Goal: Information Seeking & Learning: Learn about a topic

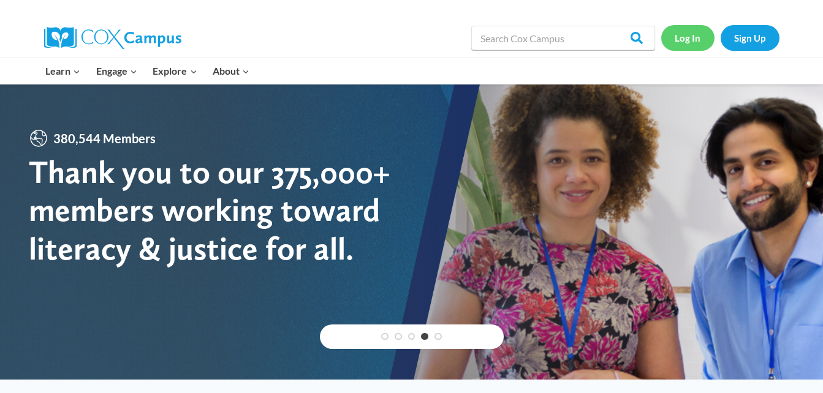
click at [679, 41] on link "Log In" at bounding box center [687, 37] width 53 height 25
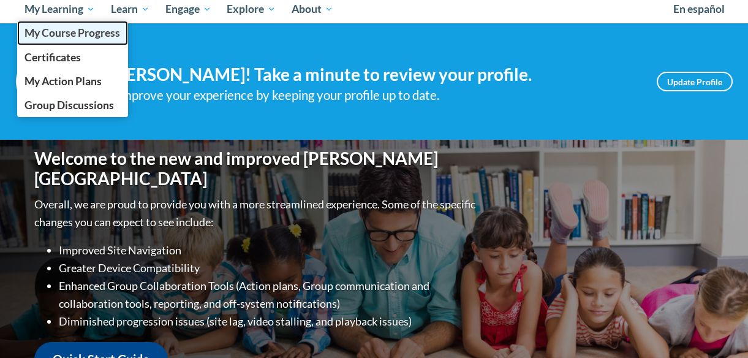
click at [64, 29] on span "My Course Progress" at bounding box center [73, 32] width 96 height 13
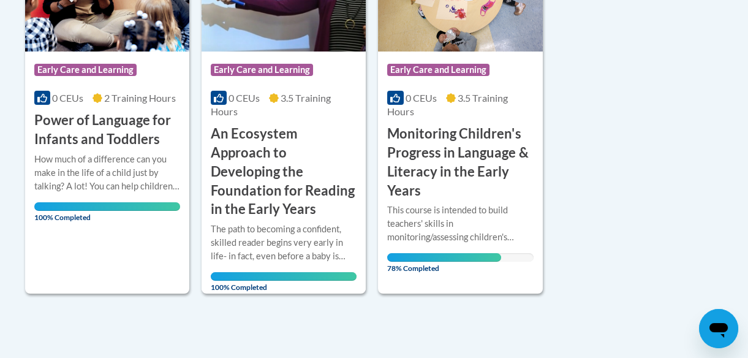
scroll to position [388, 0]
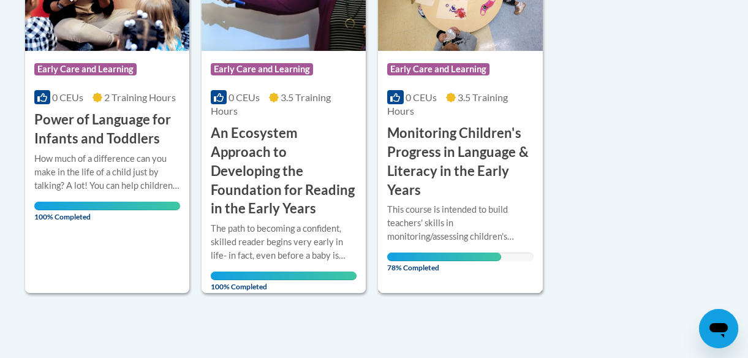
click at [401, 184] on h3 "Monitoring Children's Progress in Language & Literacy in the Early Years" at bounding box center [460, 161] width 146 height 75
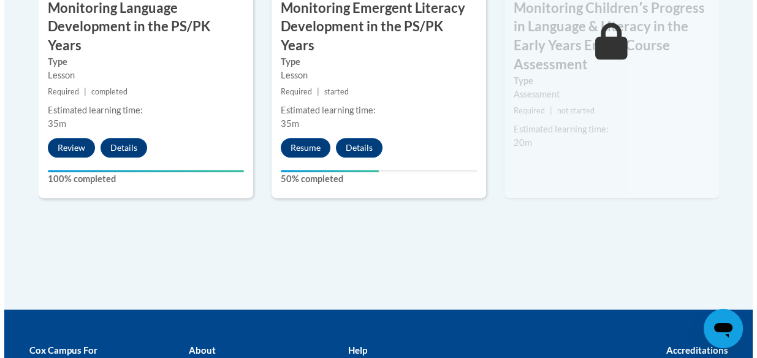
scroll to position [1213, 0]
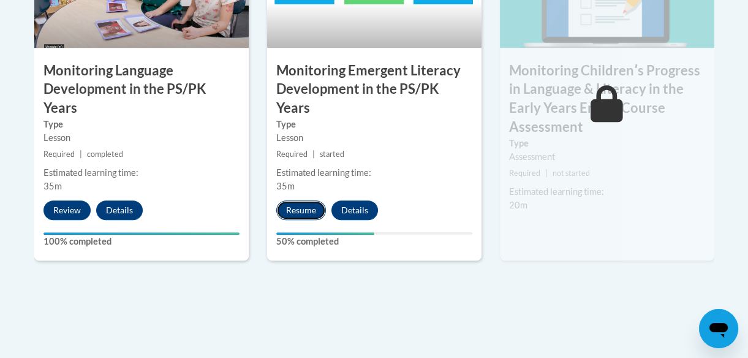
click at [305, 200] on button "Resume" at bounding box center [301, 210] width 50 height 20
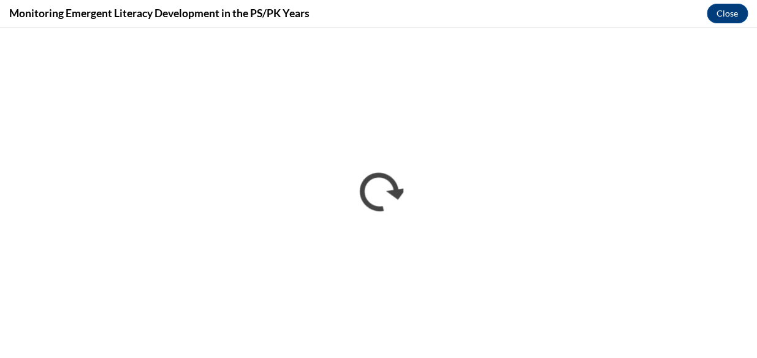
scroll to position [0, 0]
